Goal: Transaction & Acquisition: Subscribe to service/newsletter

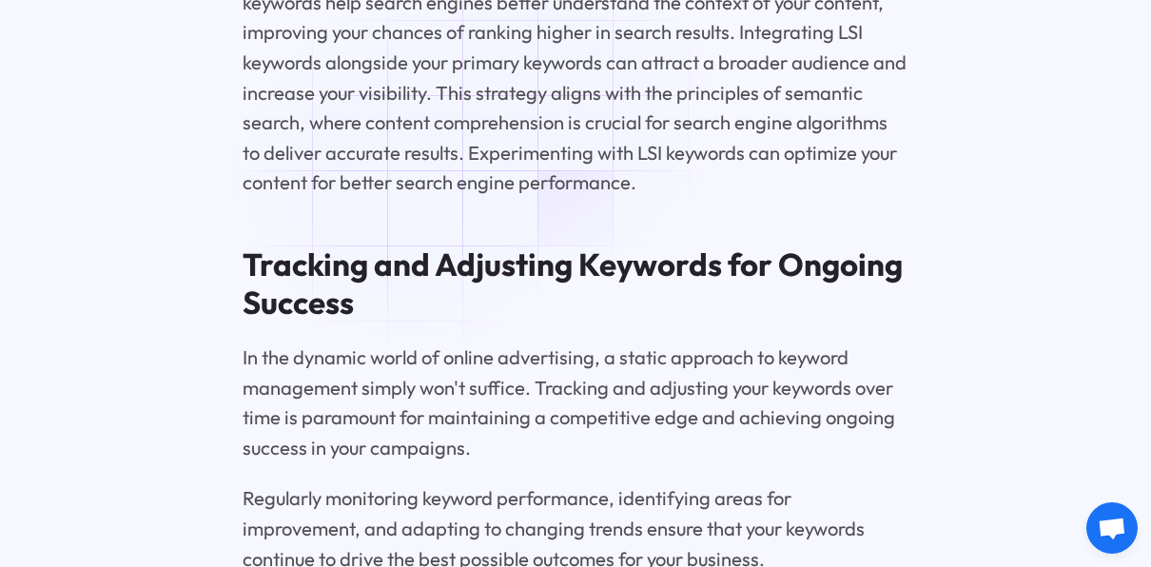
scroll to position [7934, 0]
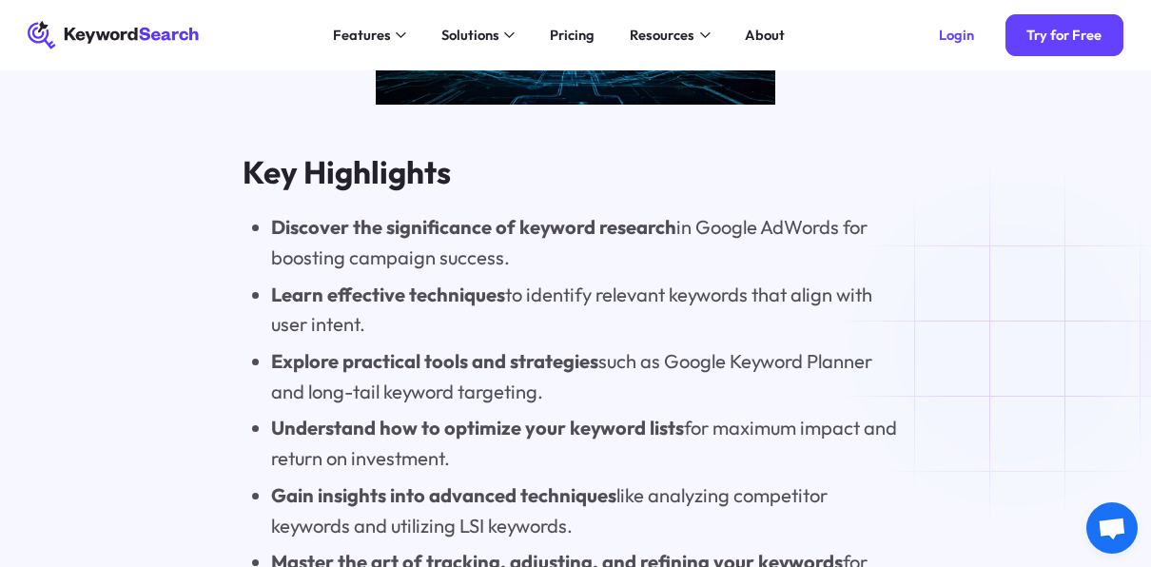
scroll to position [1427, 0]
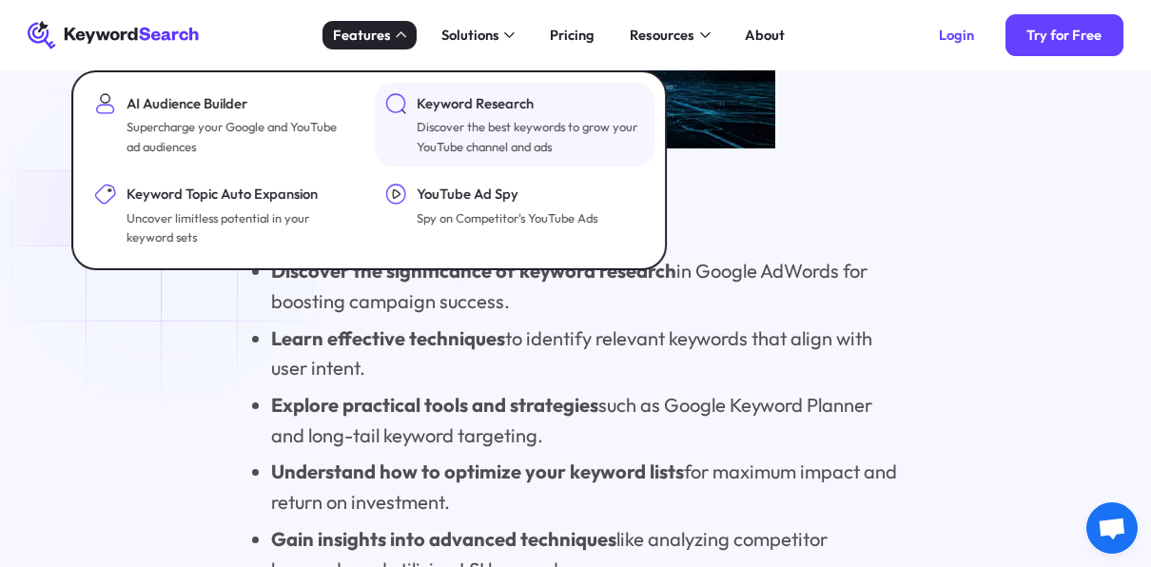
click at [471, 111] on div "Keyword Research" at bounding box center [529, 103] width 225 height 21
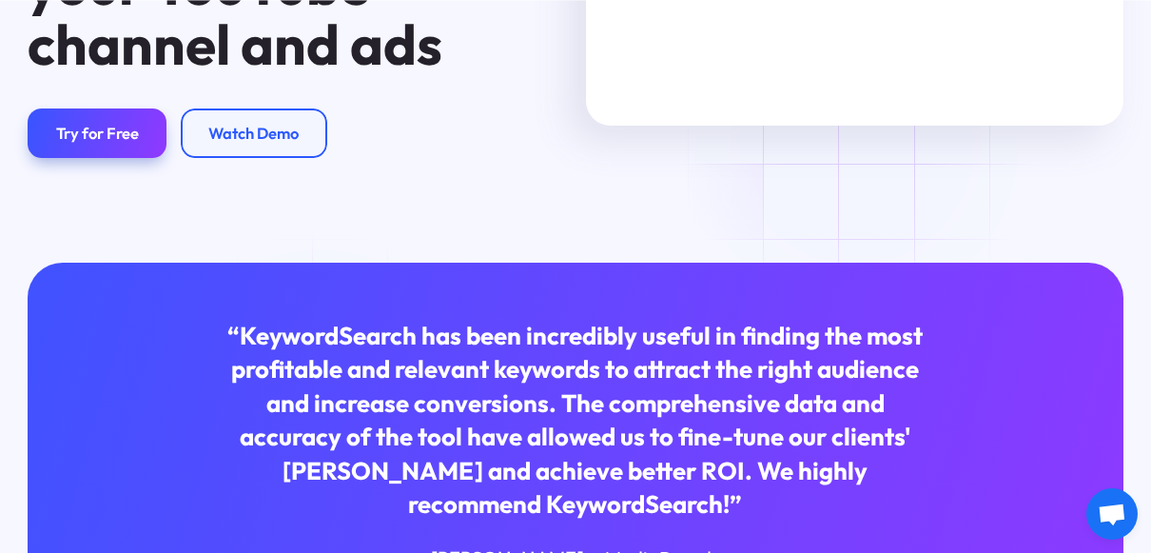
scroll to position [345, 0]
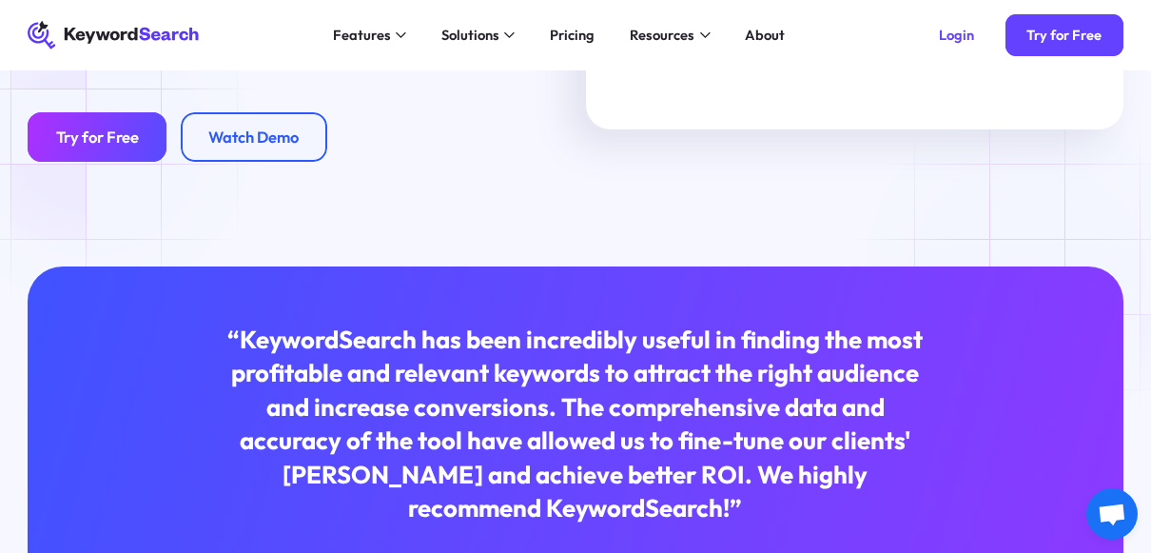
click at [88, 143] on div "Try for Free" at bounding box center [97, 137] width 83 height 20
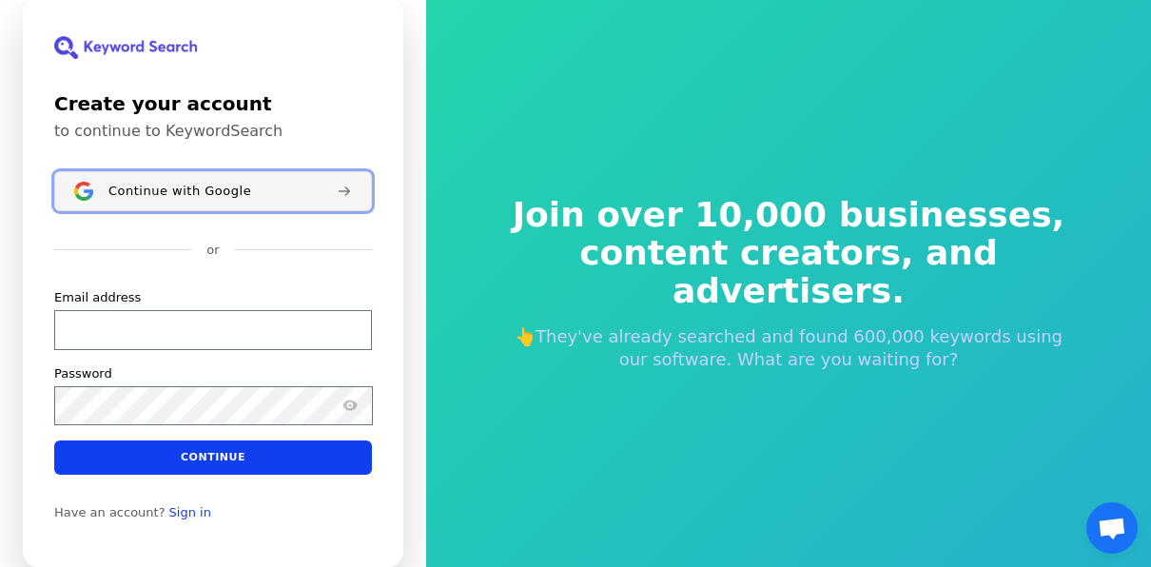
click at [301, 197] on div "Continue with Google" at bounding box center [214, 191] width 213 height 15
